Goal: Task Accomplishment & Management: Use online tool/utility

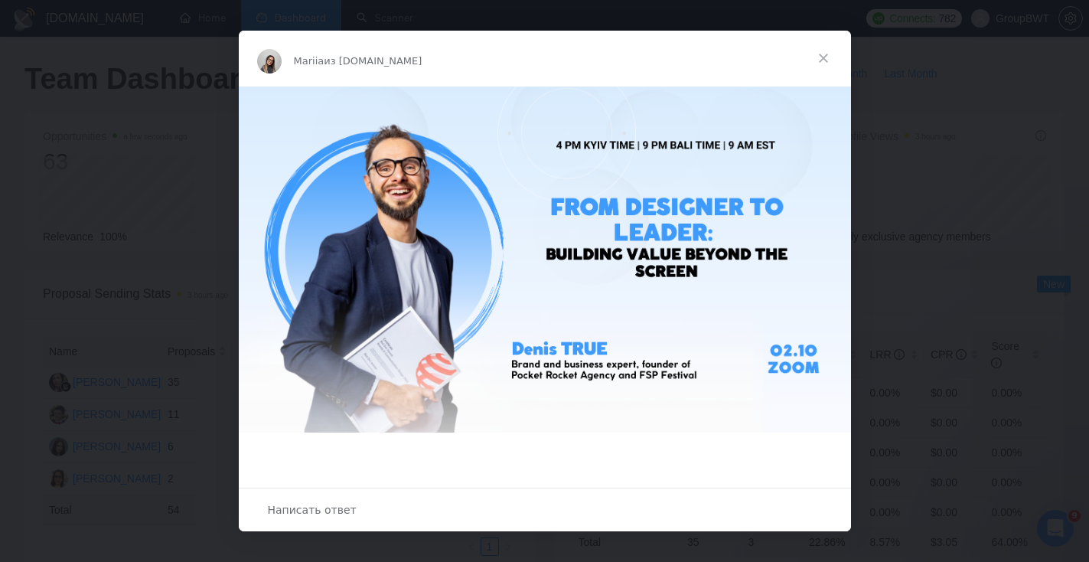
click at [833, 51] on span "Закрыть" at bounding box center [823, 58] width 55 height 55
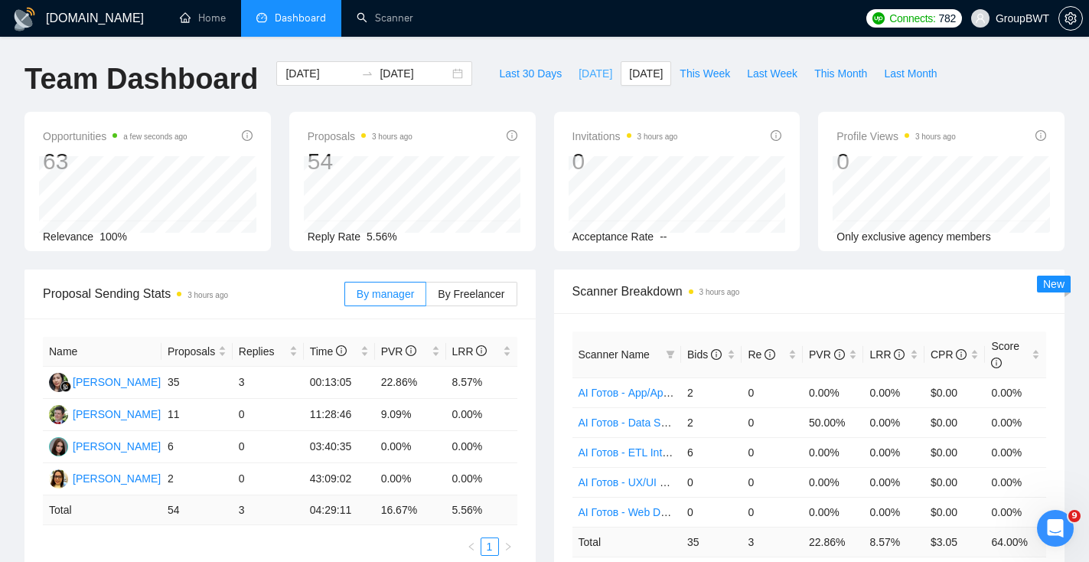
click at [590, 83] on button "[DATE]" at bounding box center [595, 73] width 51 height 24
type input "2025-09-30"
click at [530, 73] on span "Last 30 Days" at bounding box center [530, 73] width 63 height 17
type input "2025-08-31"
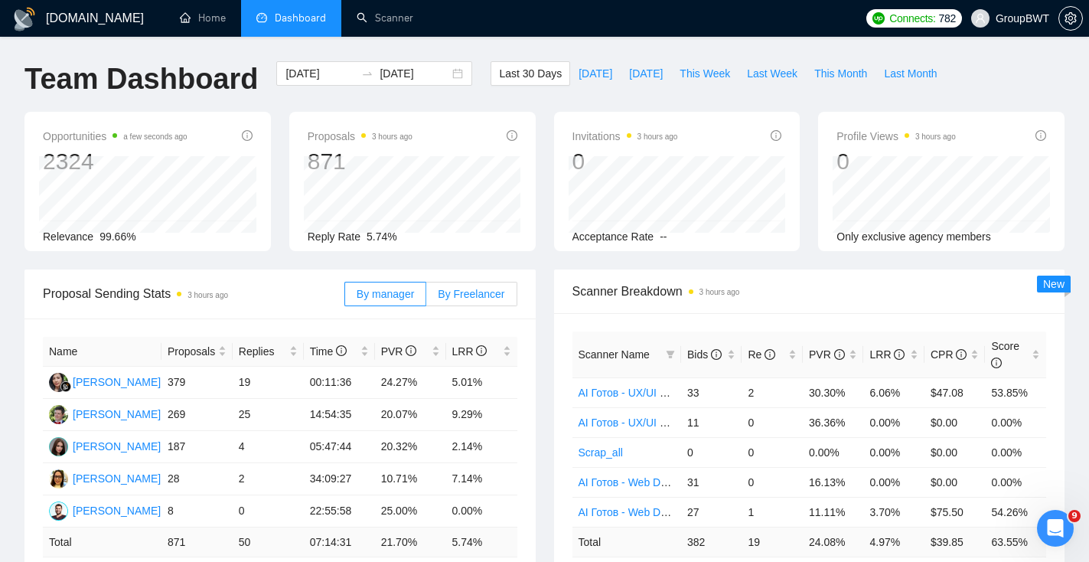
click at [476, 288] on span "By Freelancer" at bounding box center [471, 294] width 67 height 12
click at [426, 298] on input "By Freelancer" at bounding box center [426, 298] width 0 height 0
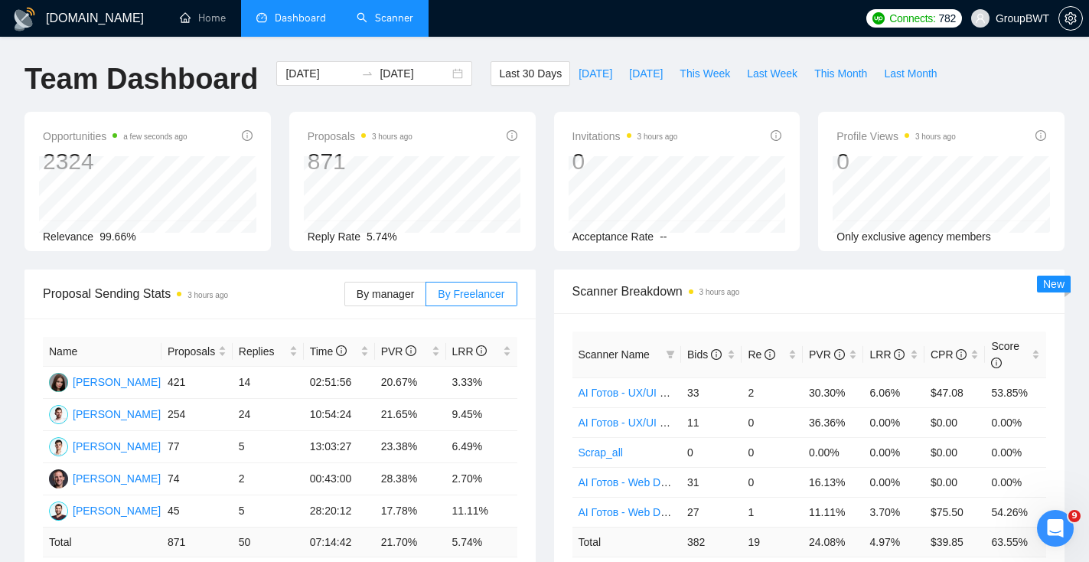
click at [394, 24] on link "Scanner" at bounding box center [385, 17] width 57 height 13
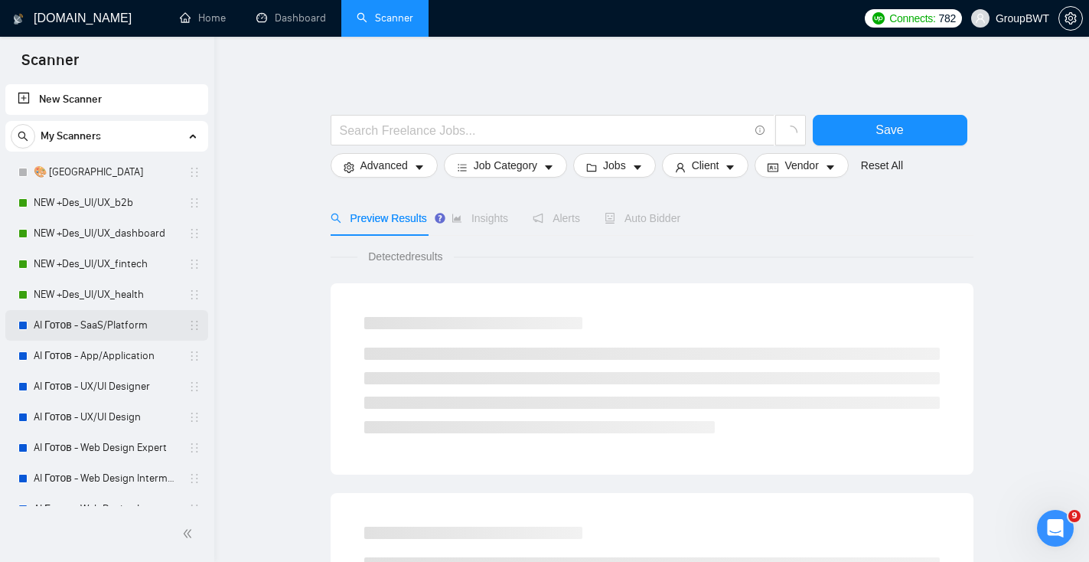
click at [104, 324] on link "AI Готов - SaaS/Platform" at bounding box center [106, 325] width 145 height 31
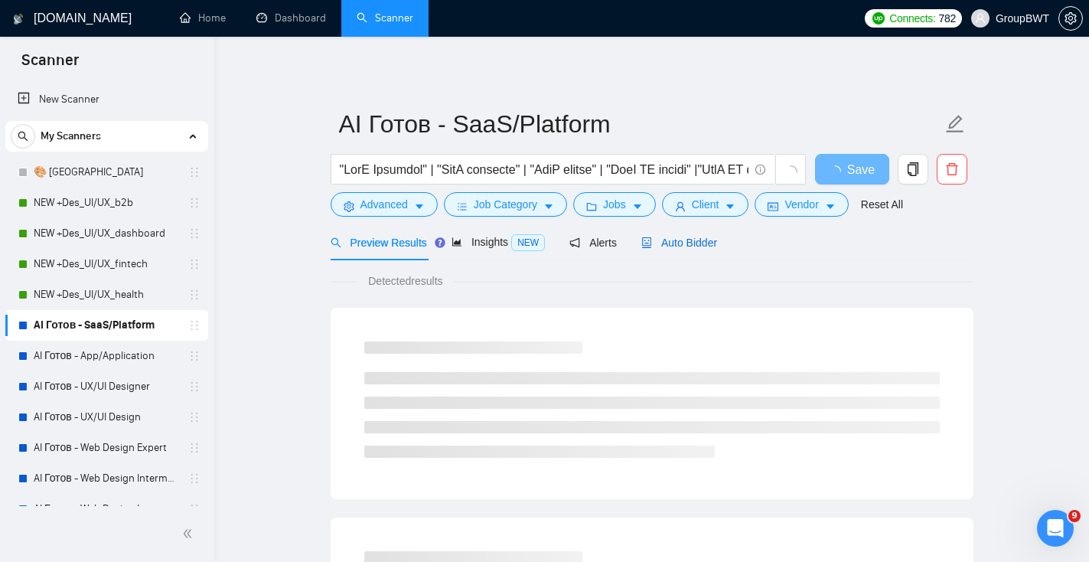
click at [676, 243] on span "Auto Bidder" at bounding box center [679, 242] width 76 height 12
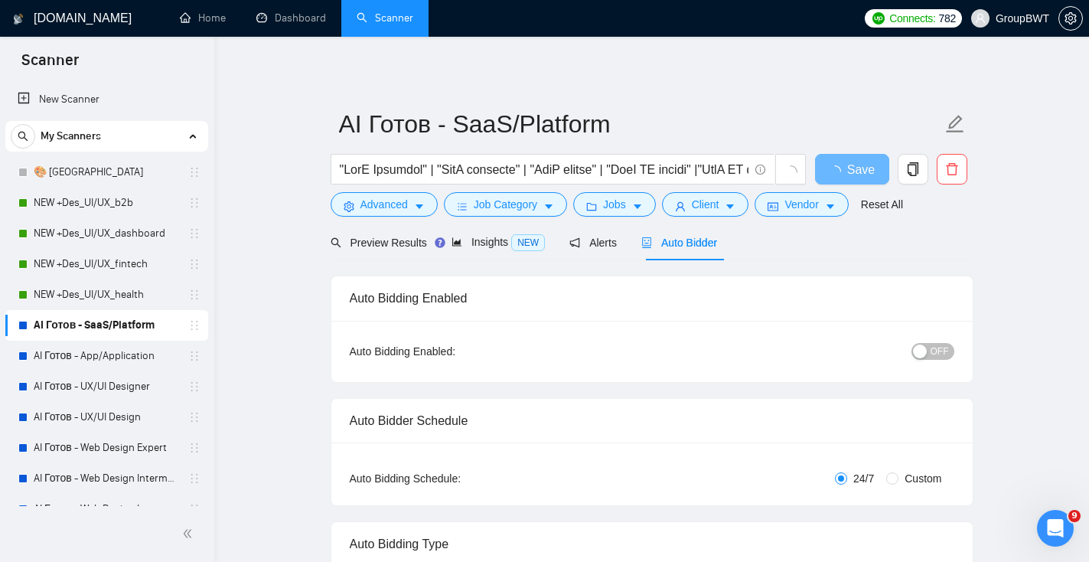
click at [924, 351] on div "button" at bounding box center [920, 351] width 14 height 14
click at [842, 174] on span "Save" at bounding box center [852, 169] width 28 height 19
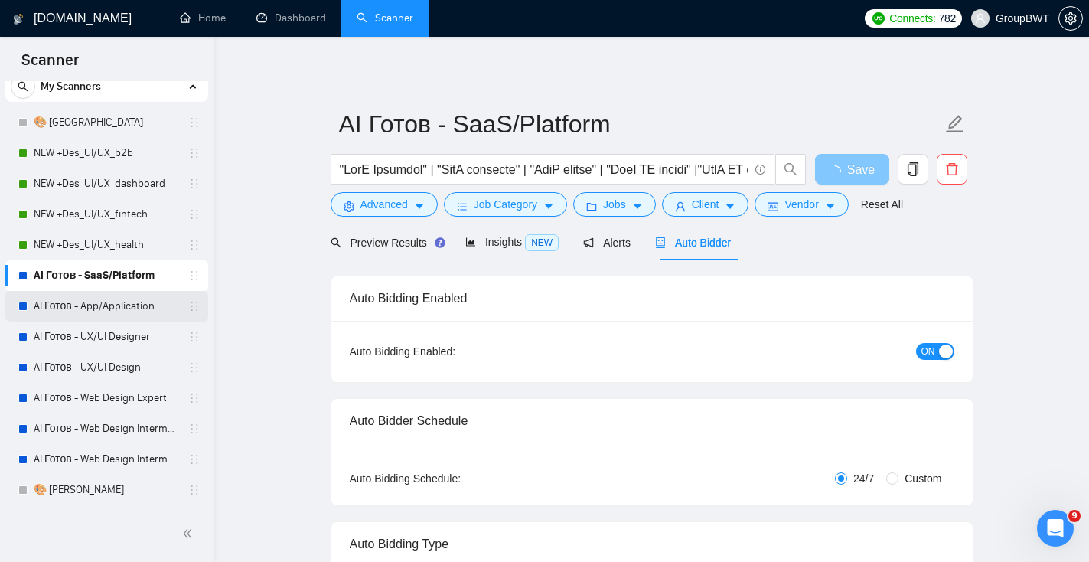
scroll to position [52, 0]
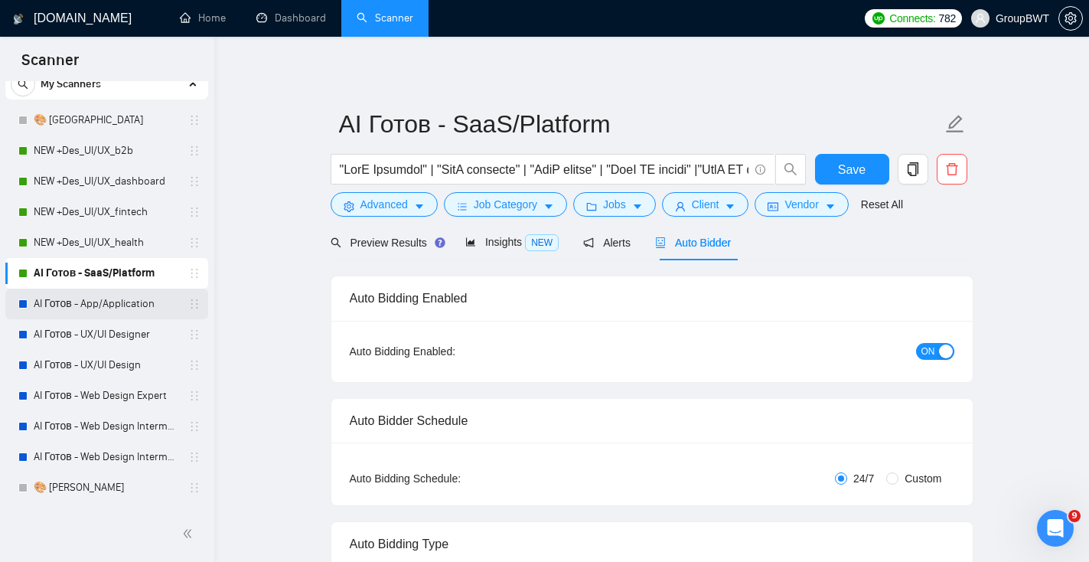
click at [145, 308] on link "AI Готов - App/Application" at bounding box center [106, 303] width 145 height 31
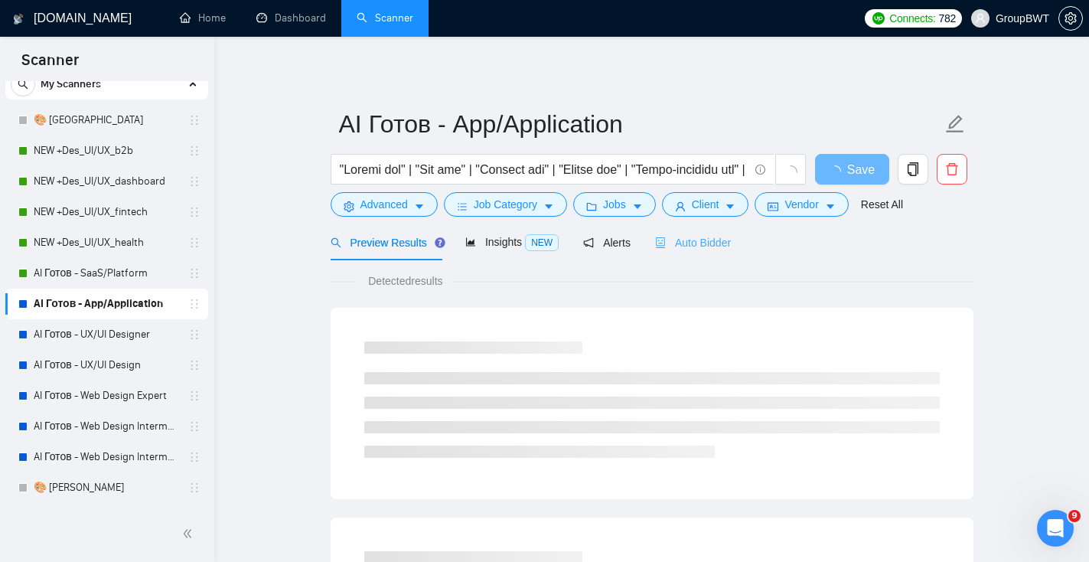
click at [699, 254] on div "Auto Bidder" at bounding box center [693, 242] width 76 height 36
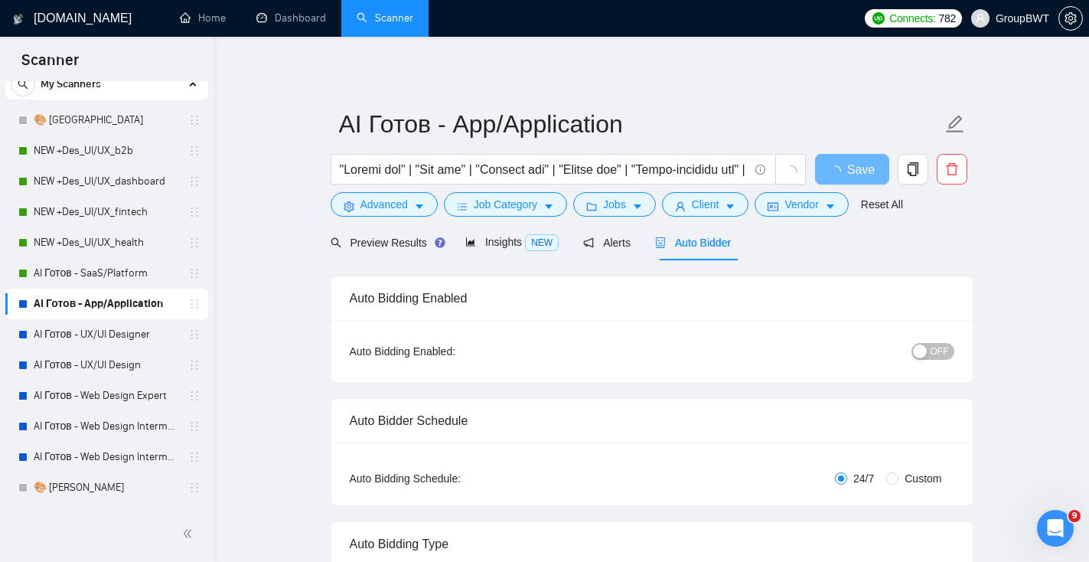
click at [947, 350] on span "OFF" at bounding box center [939, 351] width 18 height 17
click at [869, 179] on button "Save" at bounding box center [852, 169] width 74 height 31
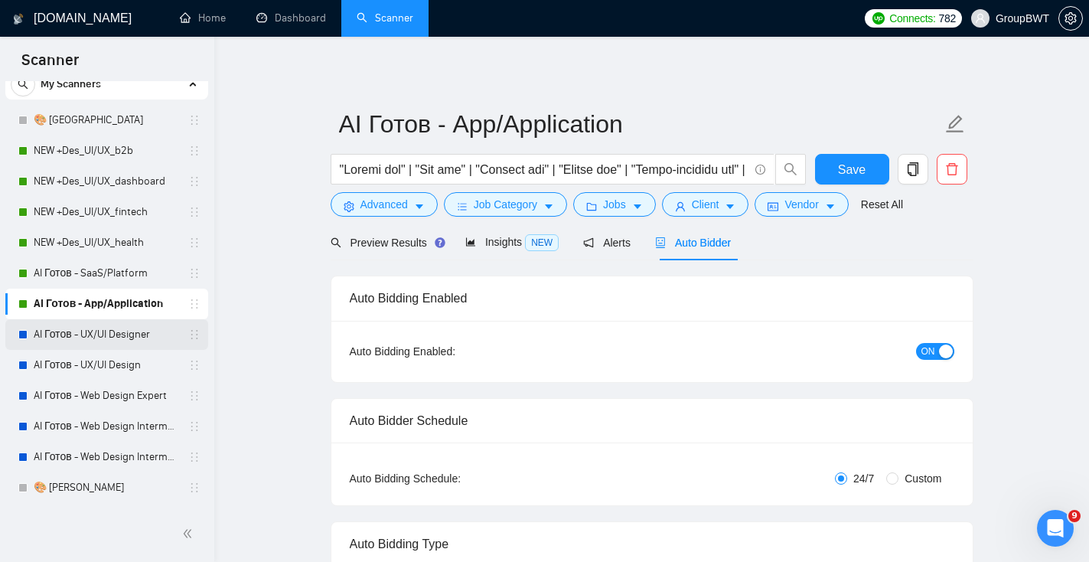
click at [138, 334] on link "AI Готов - UX/UI Designer" at bounding box center [106, 334] width 145 height 31
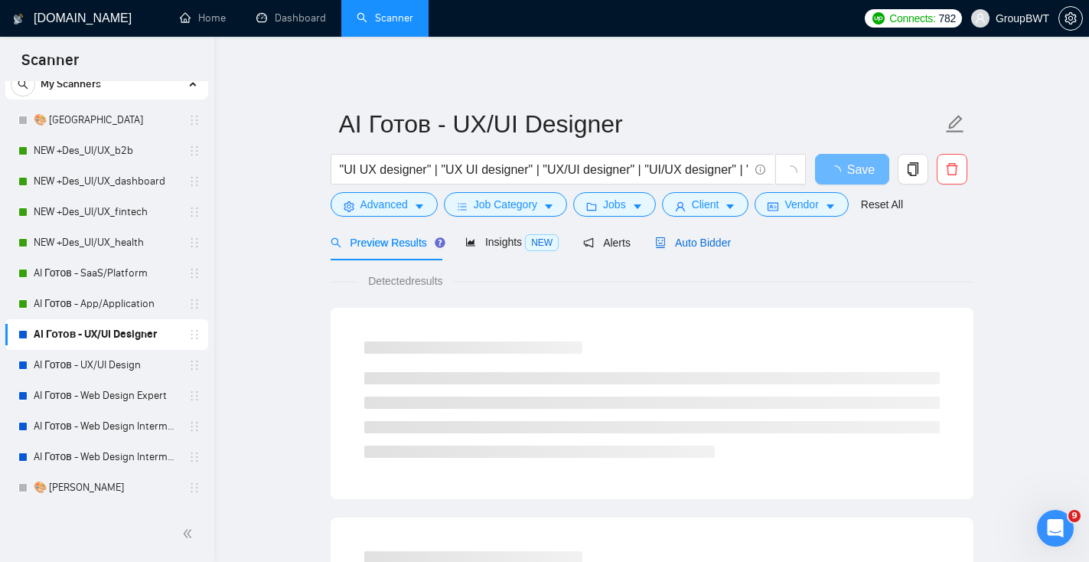
click at [723, 243] on span "Auto Bidder" at bounding box center [693, 242] width 76 height 12
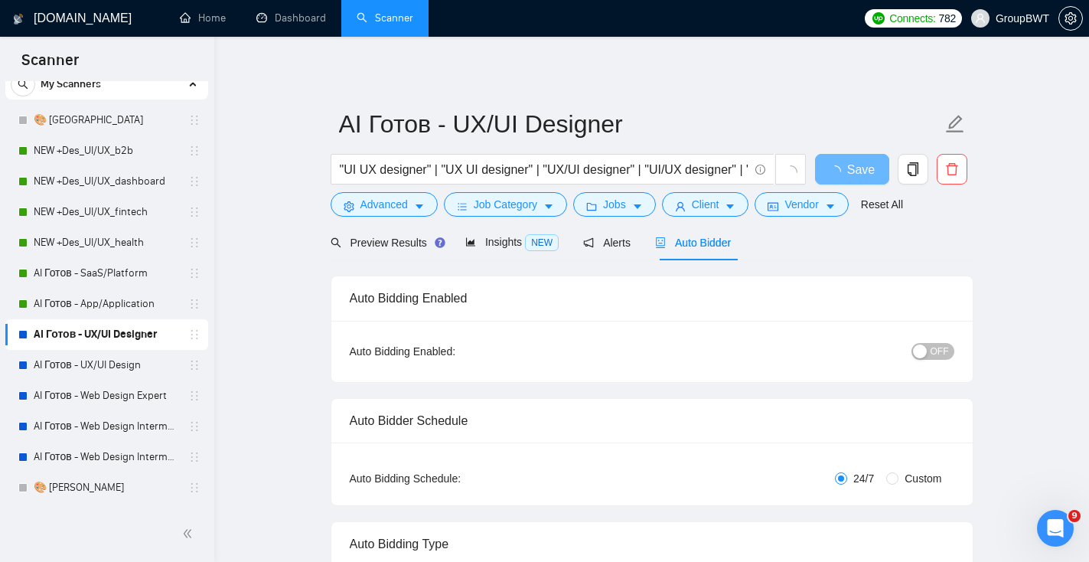
click at [942, 350] on span "OFF" at bounding box center [939, 351] width 18 height 17
click at [839, 162] on span "Save" at bounding box center [852, 169] width 28 height 19
click at [143, 367] on link "AI Готов - UX/UI Design" at bounding box center [106, 365] width 145 height 31
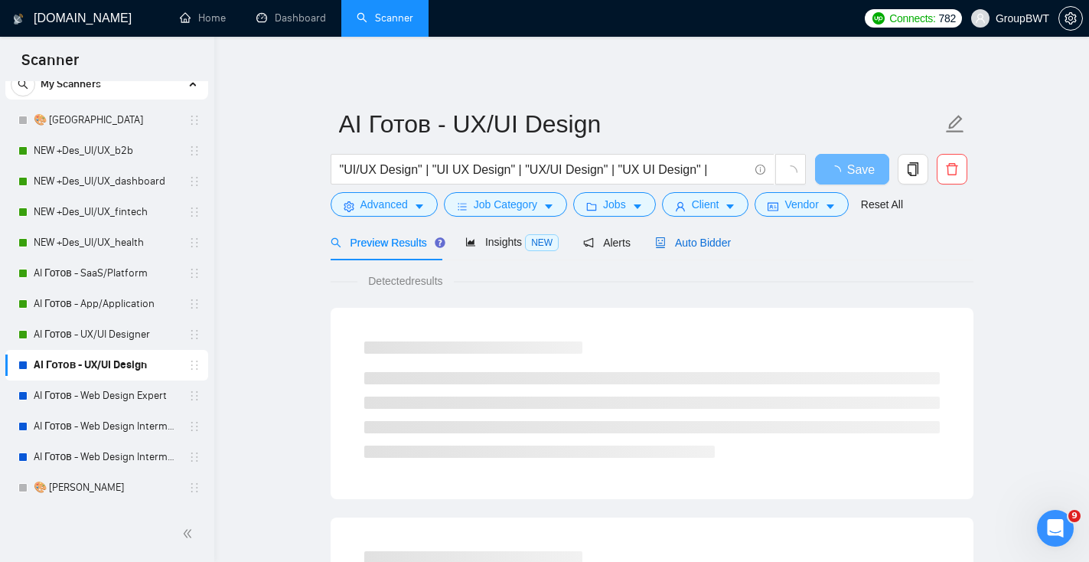
click at [684, 236] on span "Auto Bidder" at bounding box center [693, 242] width 76 height 12
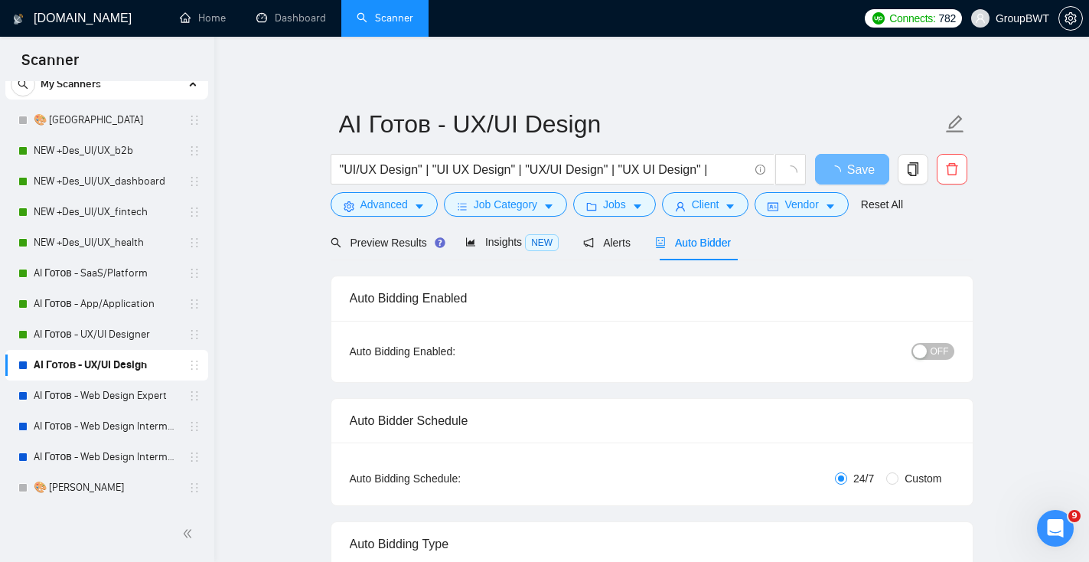
click at [942, 348] on span "OFF" at bounding box center [939, 351] width 18 height 17
click at [854, 176] on span "Save" at bounding box center [852, 169] width 28 height 19
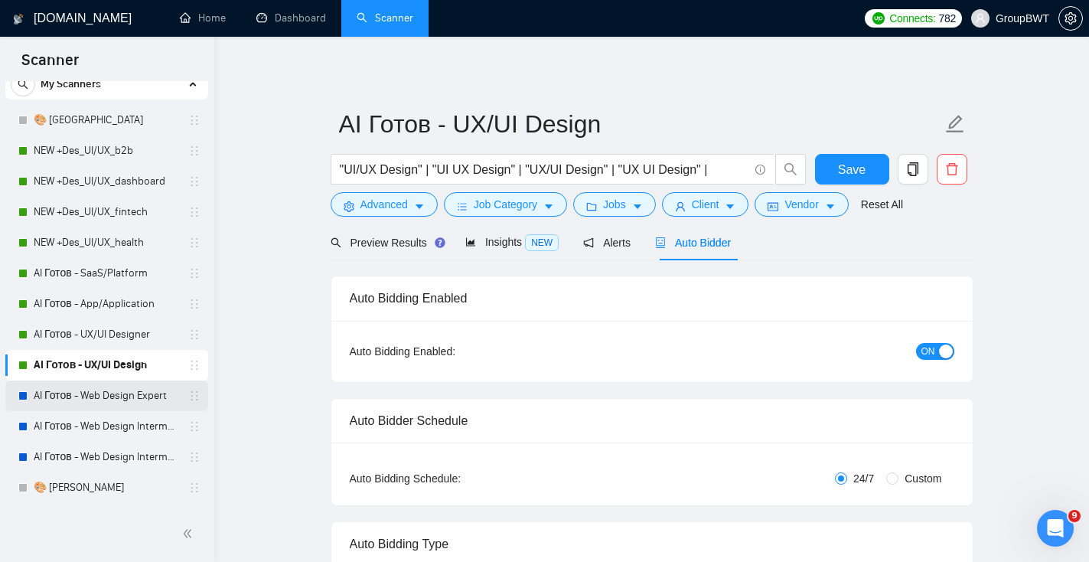
click at [139, 402] on link "AI Готов - Web Design Expert" at bounding box center [106, 395] width 145 height 31
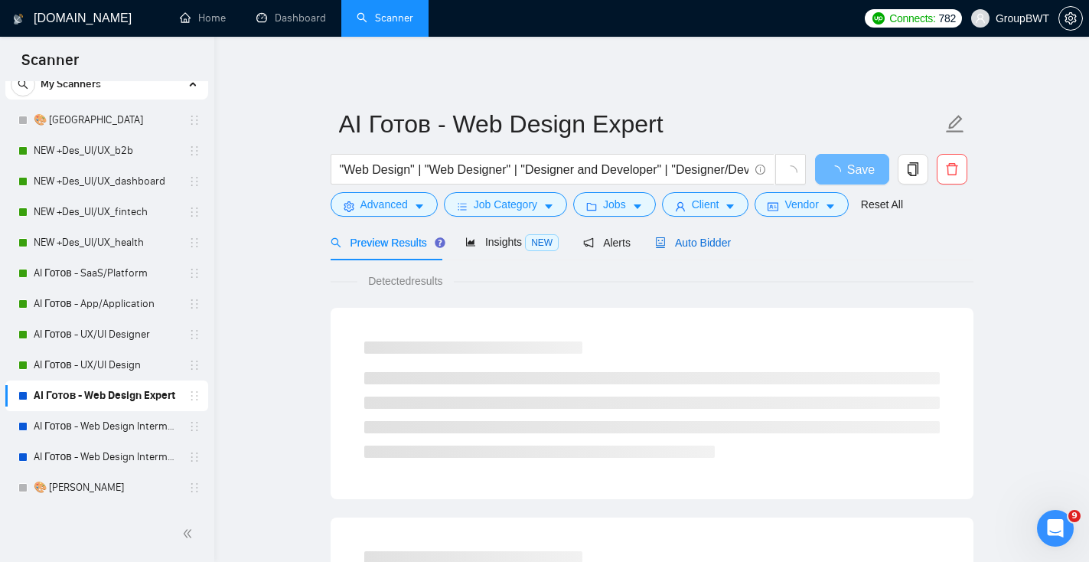
click at [728, 245] on span "Auto Bidder" at bounding box center [693, 242] width 76 height 12
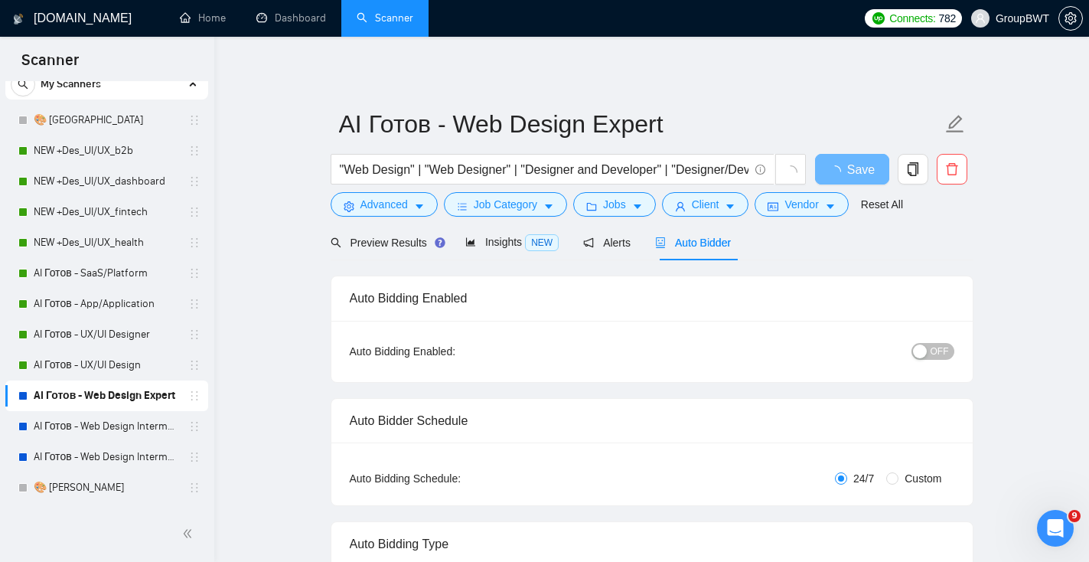
click at [937, 356] on span "OFF" at bounding box center [939, 351] width 18 height 17
click at [873, 170] on button "Save" at bounding box center [852, 169] width 74 height 31
click at [868, 168] on button "Save" at bounding box center [852, 169] width 74 height 31
